Goal: Information Seeking & Learning: Learn about a topic

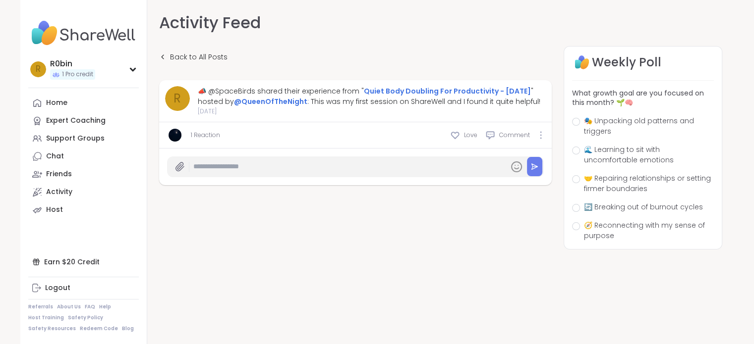
click at [205, 135] on link "1 Reaction" at bounding box center [205, 135] width 29 height 9
click at [540, 135] on icon at bounding box center [541, 135] width 2 height 8
click at [412, 88] on link "Quiet Body Doubling For Productivity - [DATE]" at bounding box center [447, 91] width 167 height 10
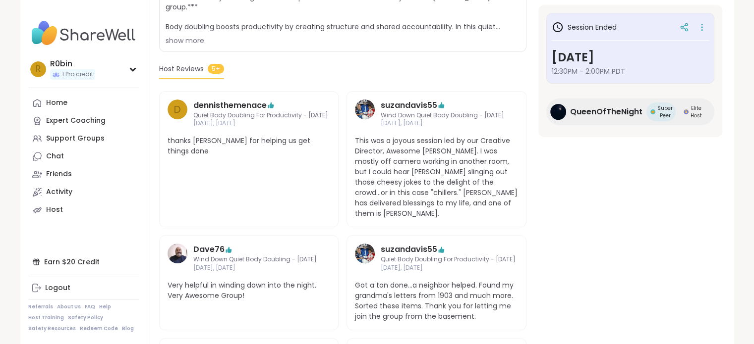
scroll to position [237, 0]
click at [218, 74] on span "5+" at bounding box center [216, 69] width 16 height 10
click at [190, 75] on span "Host Reviews" at bounding box center [181, 69] width 45 height 10
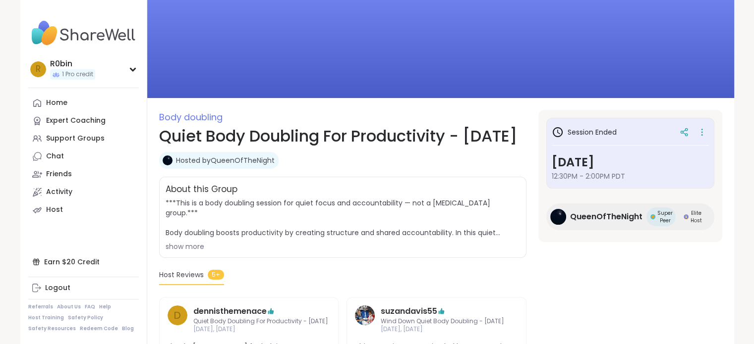
scroll to position [32, 0]
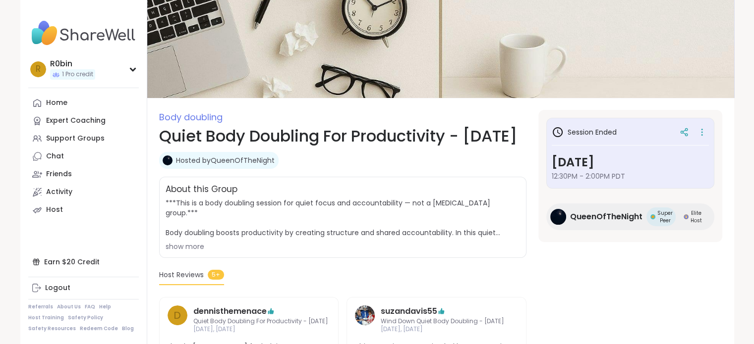
click at [188, 252] on div "show more" at bounding box center [343, 247] width 354 height 10
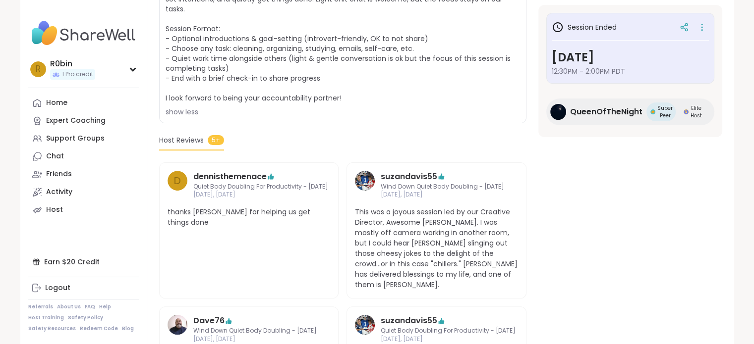
scroll to position [286, 0]
click at [704, 27] on icon at bounding box center [702, 27] width 10 height 14
click at [677, 146] on section "Body doubling Quiet Body Doubling For Productivity - Tuesday Hosted by QueenOfT…" at bounding box center [440, 169] width 587 height 627
click at [561, 110] on img at bounding box center [558, 112] width 16 height 16
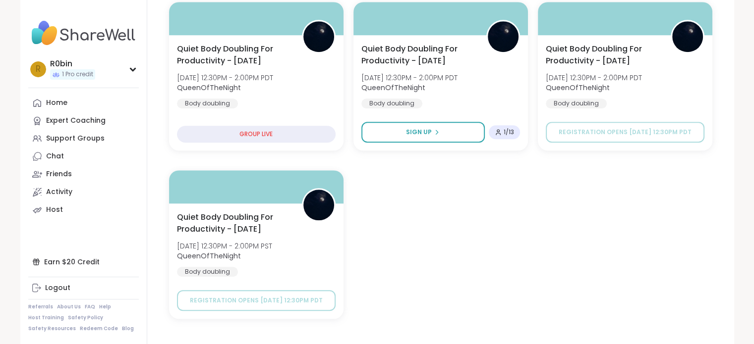
scroll to position [515, 0]
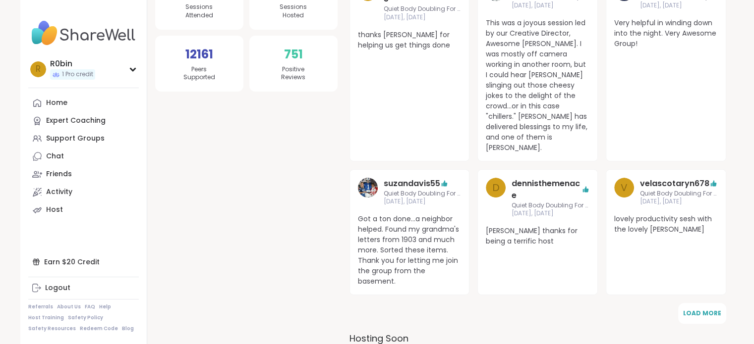
scroll to position [229, 0]
click at [696, 308] on span "Load More" at bounding box center [702, 312] width 38 height 8
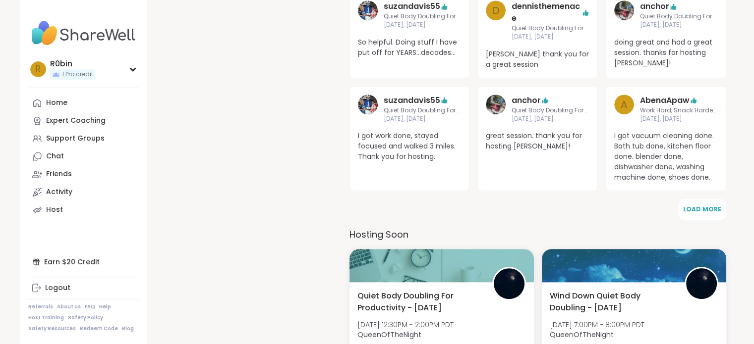
scroll to position [538, 0]
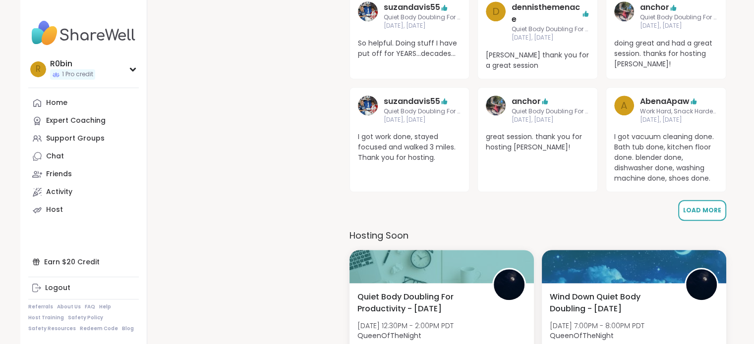
click at [706, 206] on span "Load More" at bounding box center [702, 210] width 38 height 8
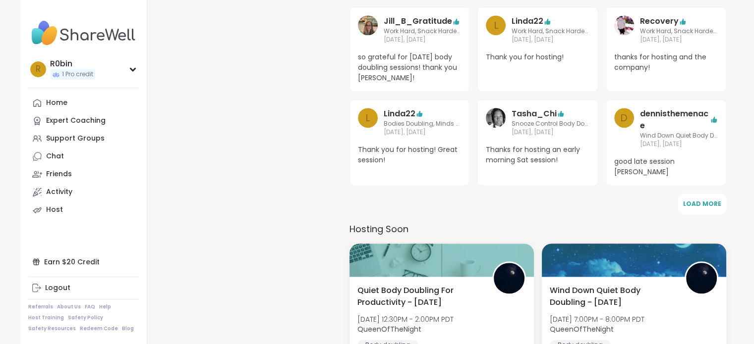
scroll to position [732, 0]
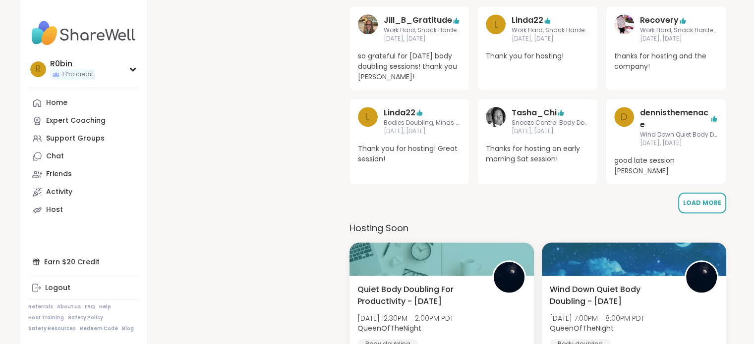
click at [704, 199] on span "Load More" at bounding box center [702, 203] width 38 height 8
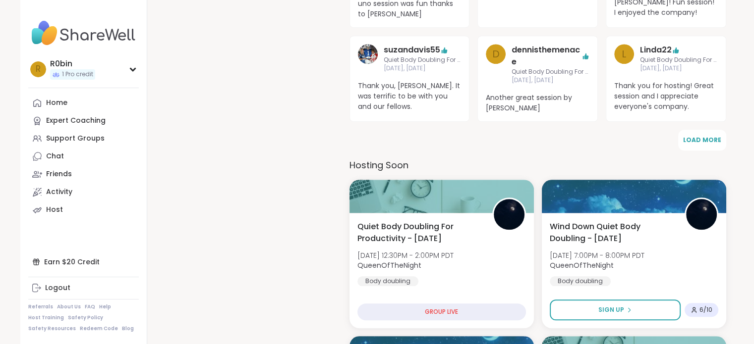
scroll to position [984, 0]
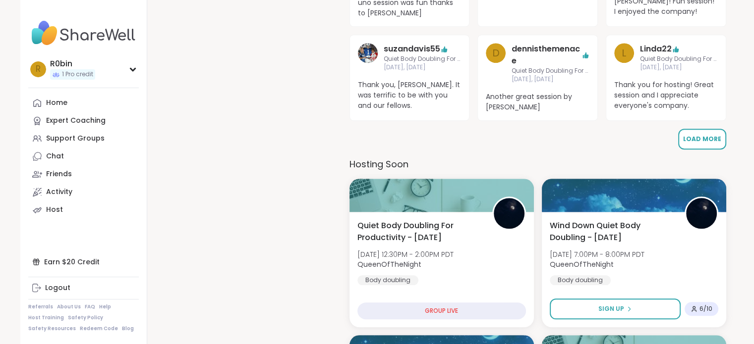
click at [690, 135] on span "Load More" at bounding box center [702, 139] width 38 height 8
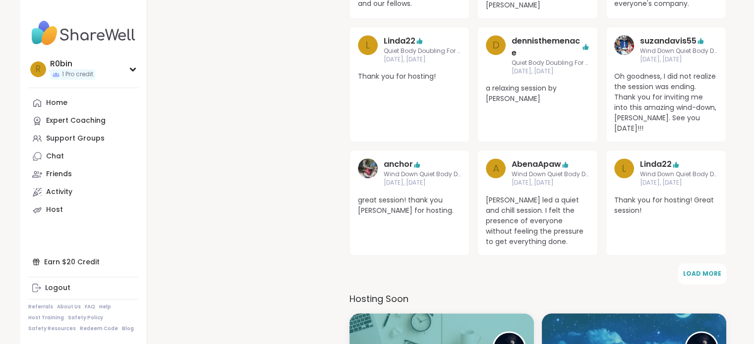
scroll to position [1087, 0]
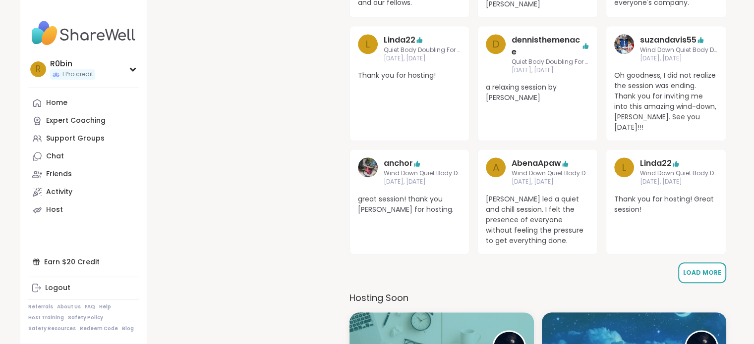
click at [696, 269] on span "Load More" at bounding box center [702, 273] width 38 height 8
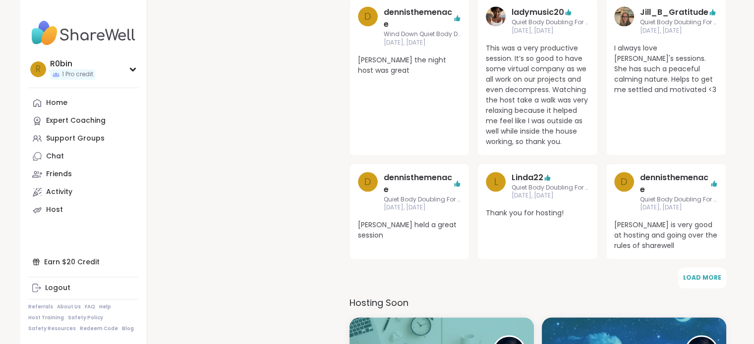
scroll to position [1352, 0]
click at [696, 274] on span "Load More" at bounding box center [702, 278] width 38 height 8
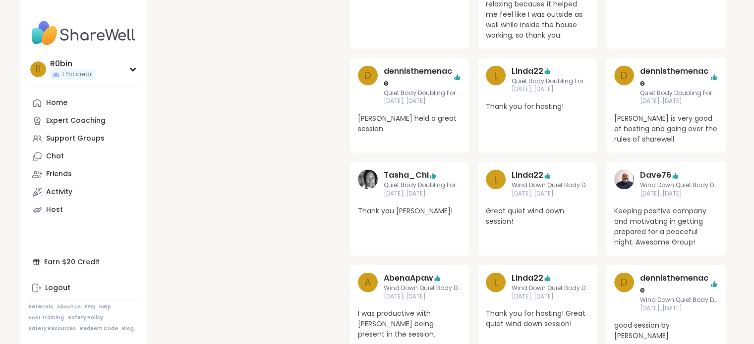
scroll to position [1459, 0]
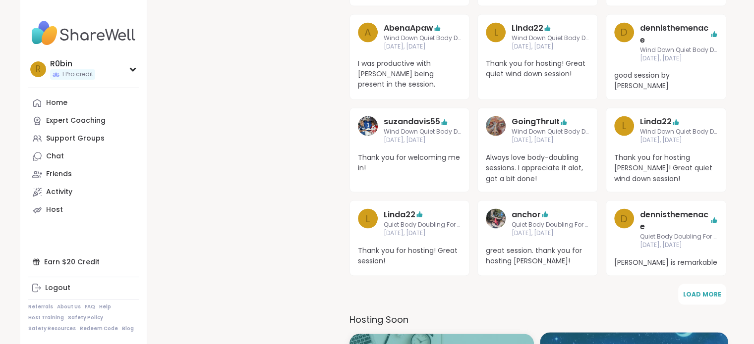
scroll to position [1709, 0]
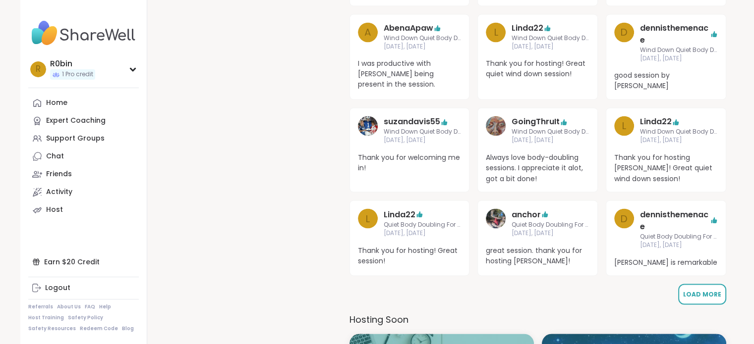
click at [696, 284] on button "Load More" at bounding box center [702, 294] width 48 height 21
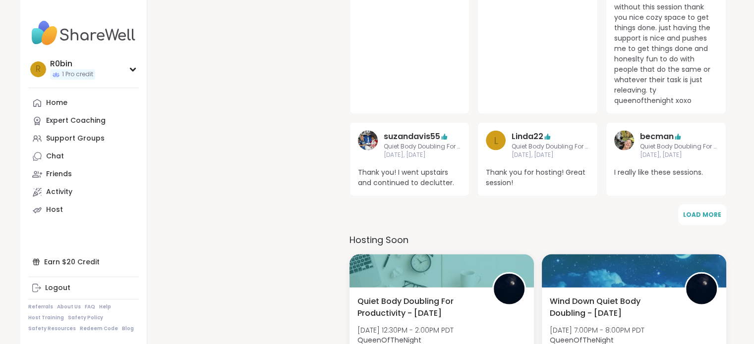
scroll to position [2087, 0]
click at [707, 211] on span "Load More" at bounding box center [702, 215] width 38 height 8
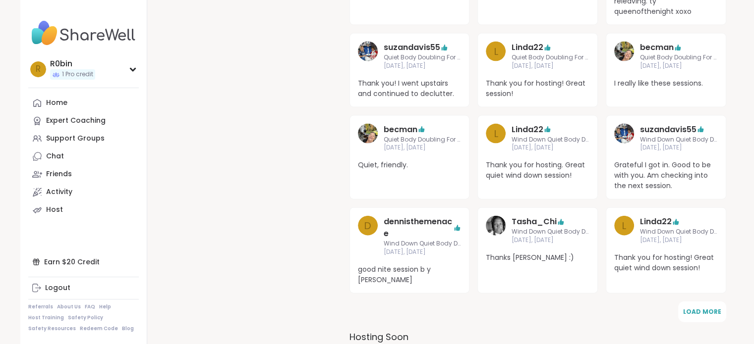
scroll to position [2177, 0]
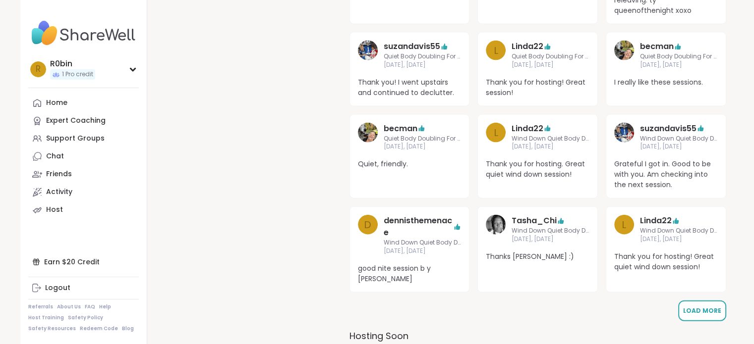
click at [703, 307] on span "Load More" at bounding box center [702, 311] width 38 height 8
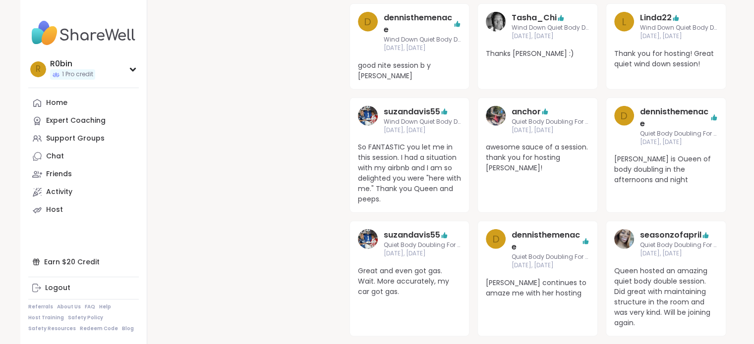
scroll to position [2382, 0]
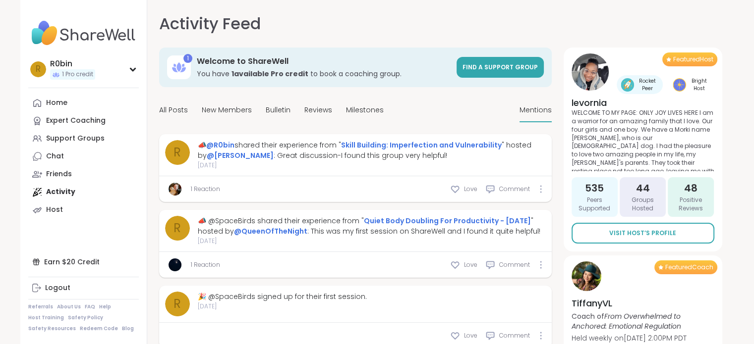
scroll to position [34, 0]
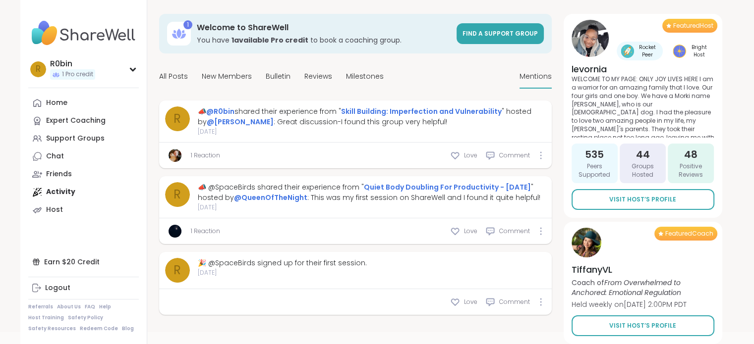
click at [201, 156] on link "1 Reaction" at bounding box center [205, 155] width 29 height 9
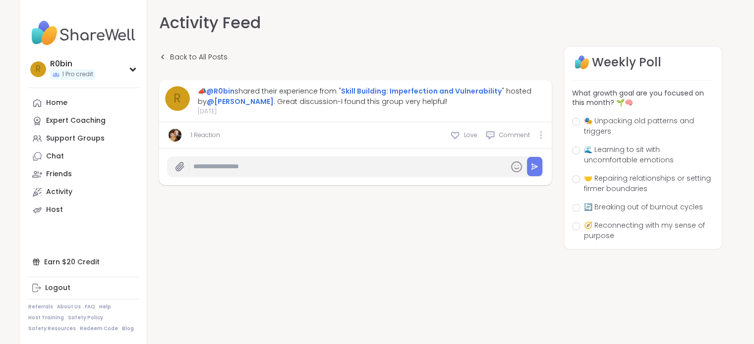
click at [199, 133] on link "1 Reaction" at bounding box center [205, 135] width 29 height 9
click at [385, 89] on link "Skill Building: Imperfection and Vulnerability" at bounding box center [421, 91] width 161 height 10
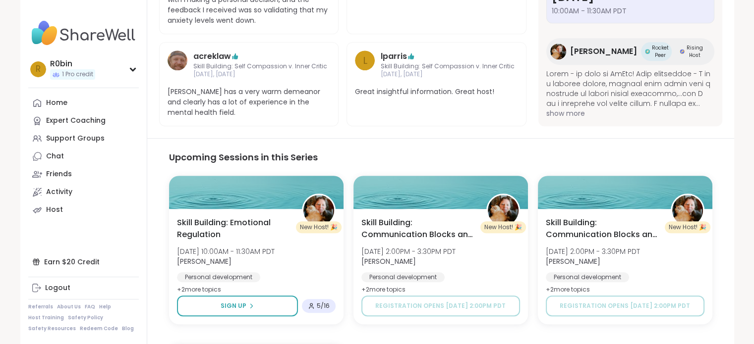
scroll to position [514, 0]
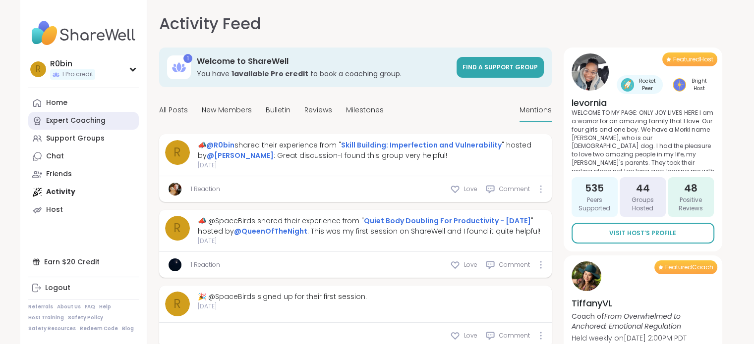
click at [95, 122] on div "Expert Coaching" at bounding box center [75, 121] width 59 height 10
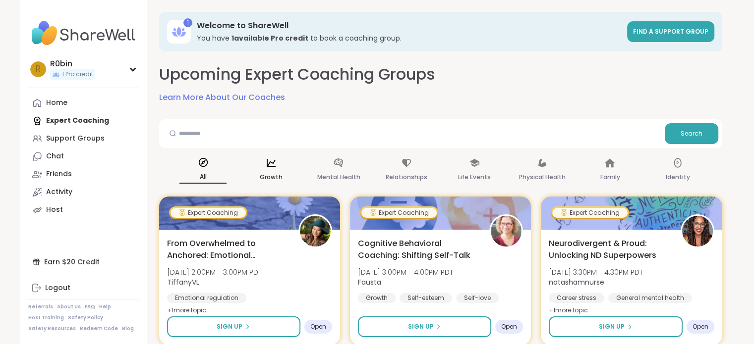
click at [266, 170] on div "Growth" at bounding box center [270, 170] width 47 height 37
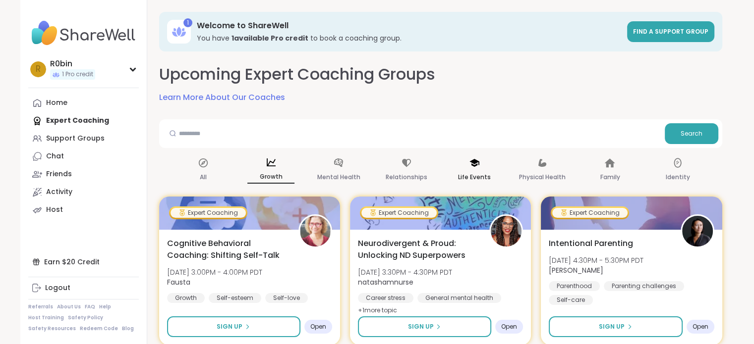
click at [475, 167] on icon at bounding box center [474, 163] width 11 height 11
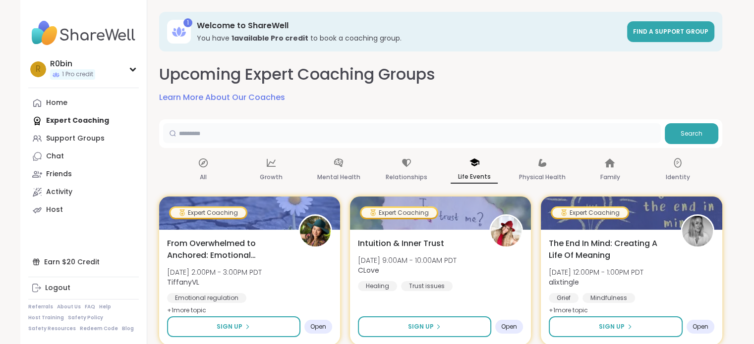
click at [471, 135] on input "text" at bounding box center [412, 133] width 498 height 20
type input "****"
click at [202, 175] on p "All" at bounding box center [203, 177] width 7 height 12
